Goal: Transaction & Acquisition: Purchase product/service

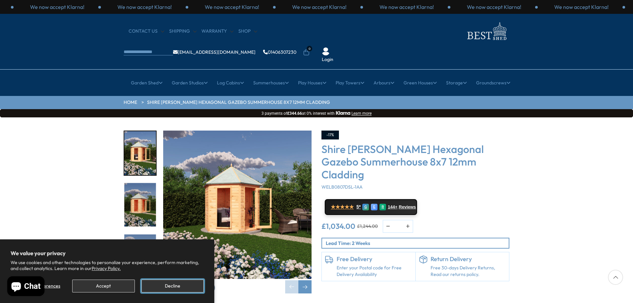
click at [188, 285] on button "Decline" at bounding box center [172, 286] width 62 height 13
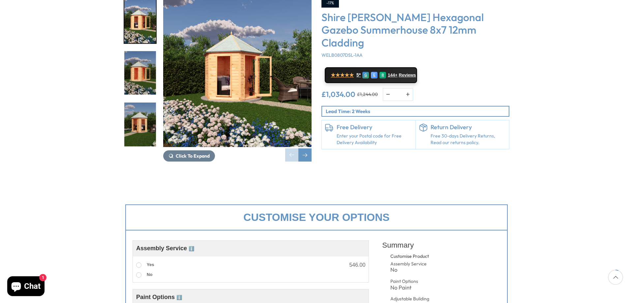
scroll to position [99, 0]
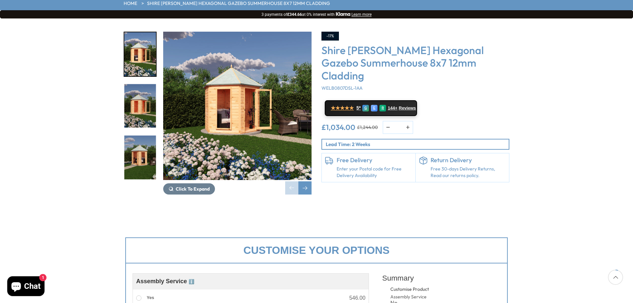
click at [139, 93] on img "2 / 10" at bounding box center [140, 106] width 32 height 44
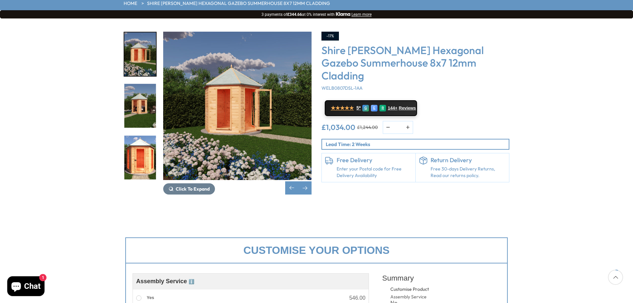
click at [144, 139] on img "4 / 10" at bounding box center [140, 157] width 32 height 44
